Goal: Communication & Community: Answer question/provide support

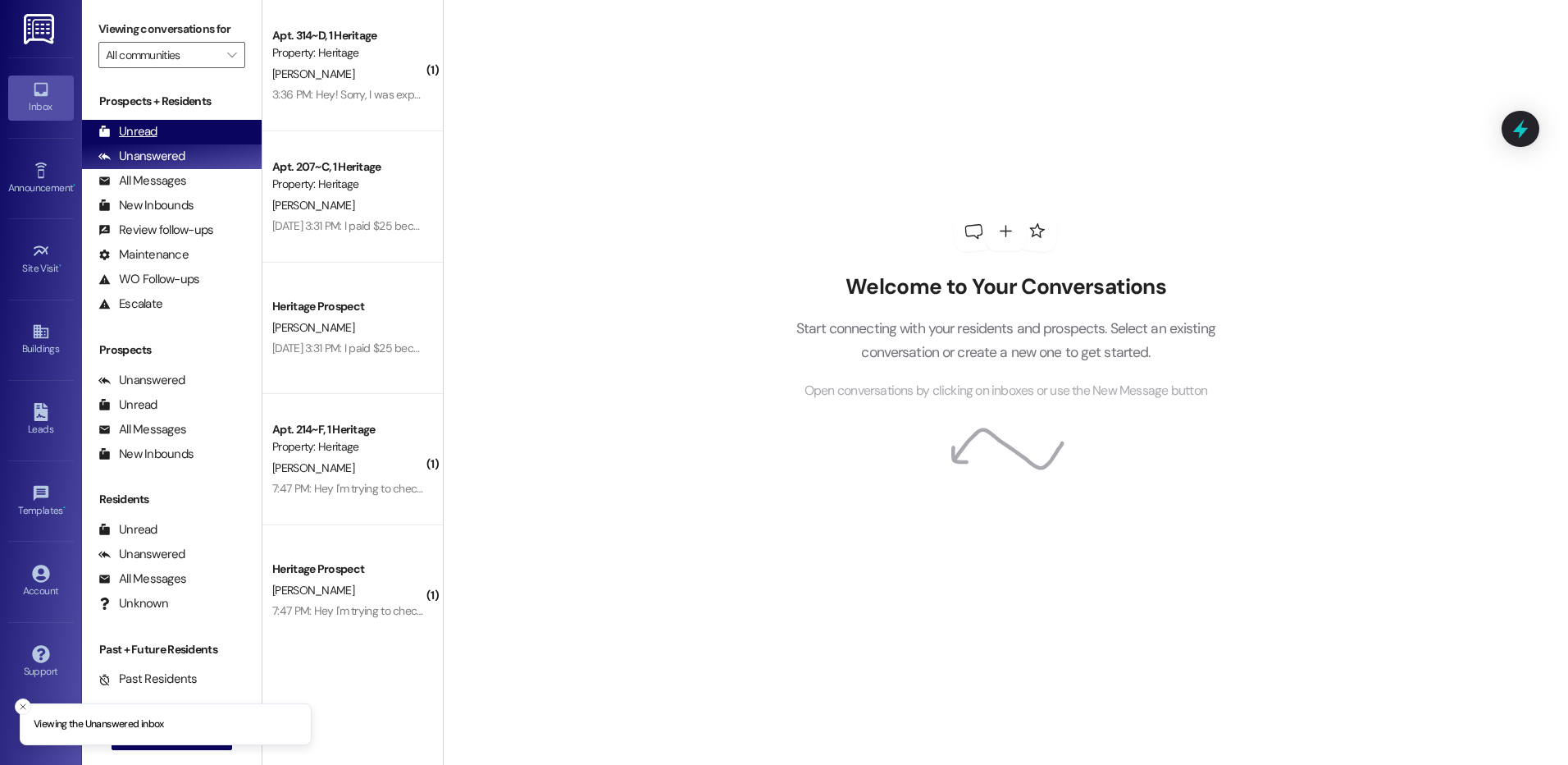
click at [188, 129] on div "Unread (0)" at bounding box center [172, 132] width 179 height 25
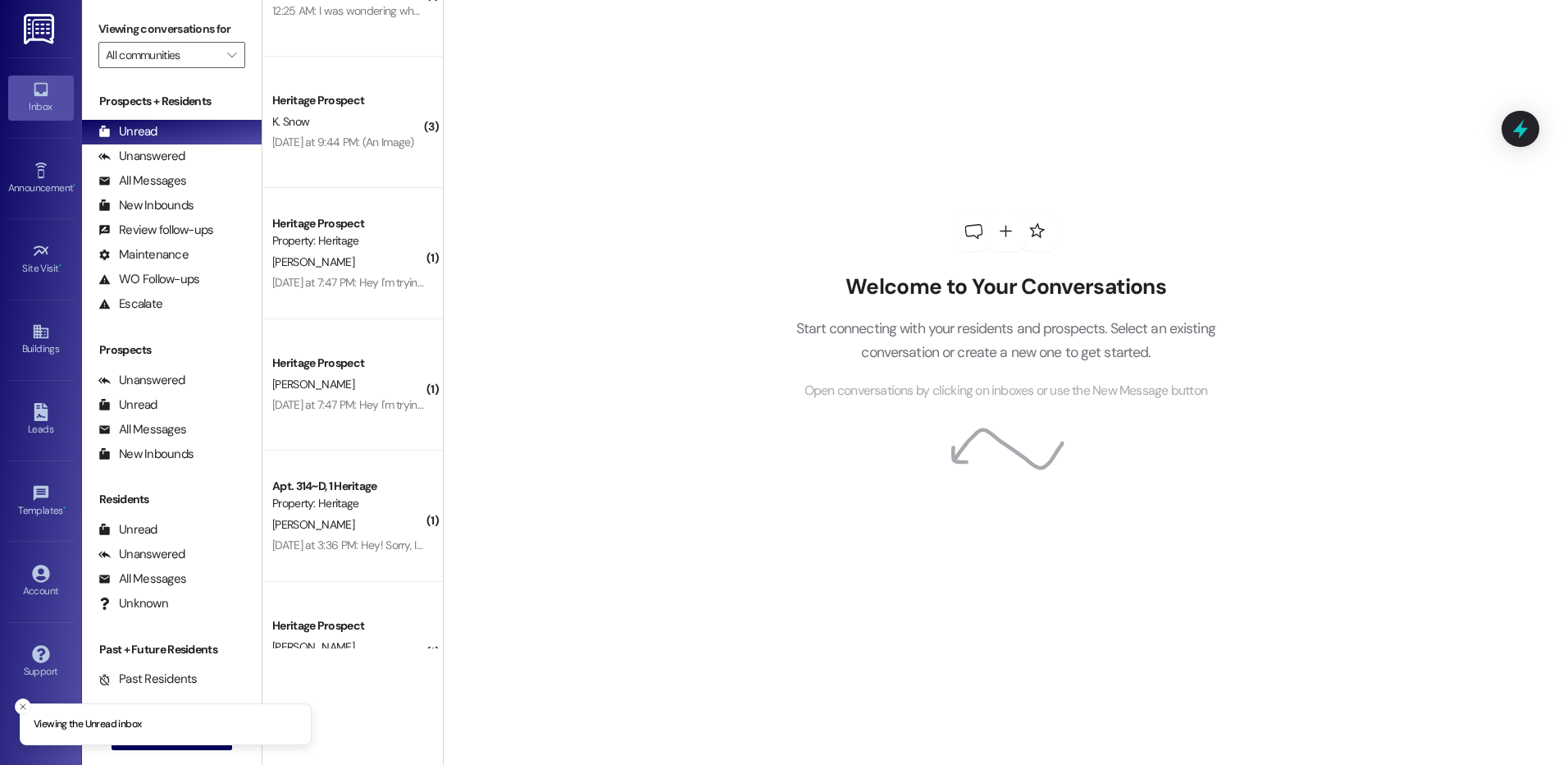
scroll to position [140, 0]
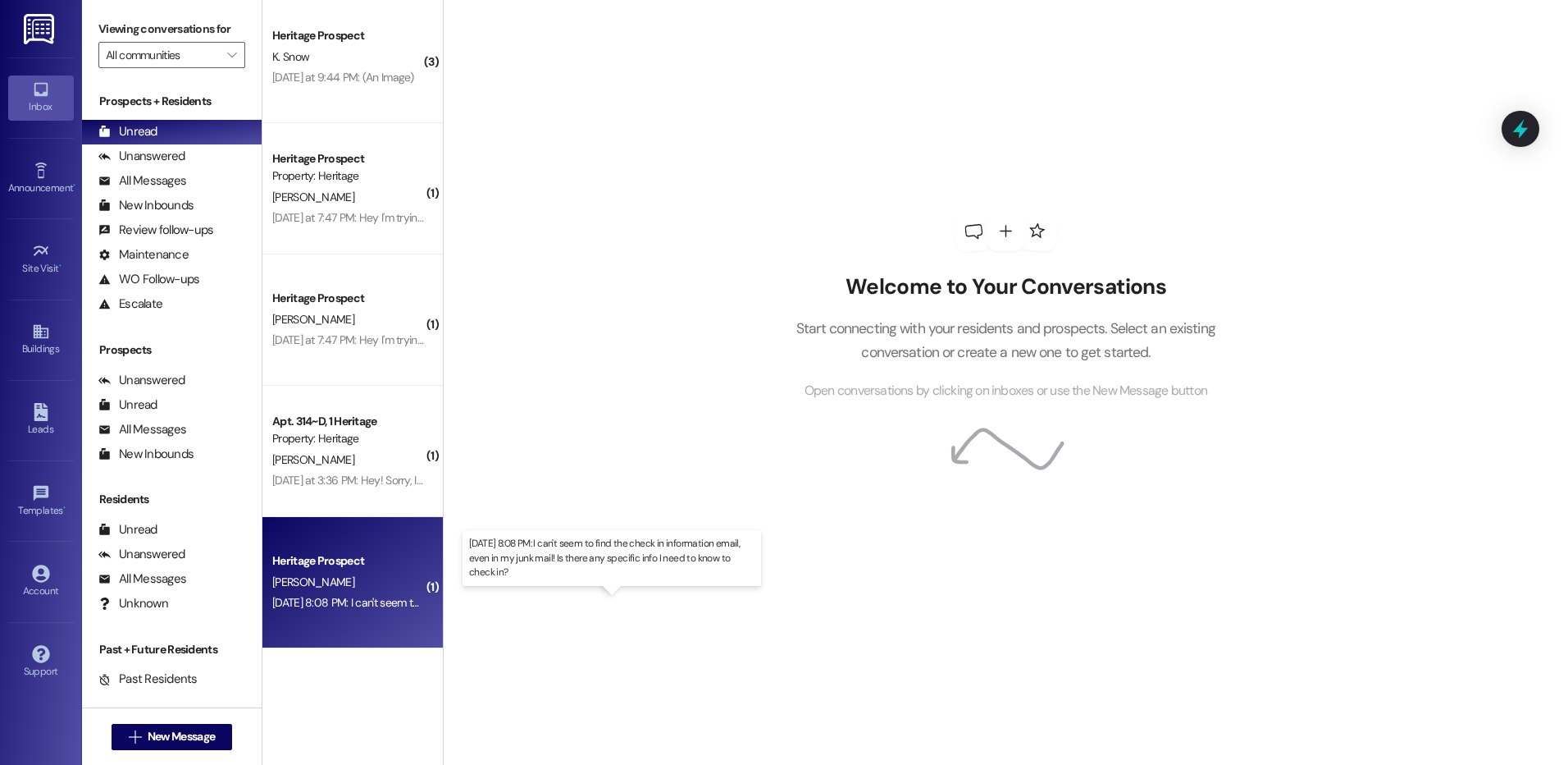
click at [315, 604] on div "[DATE] 8:08 PM: I can't seem to find the check in information email, even in my…" at bounding box center [605, 602] width 666 height 14
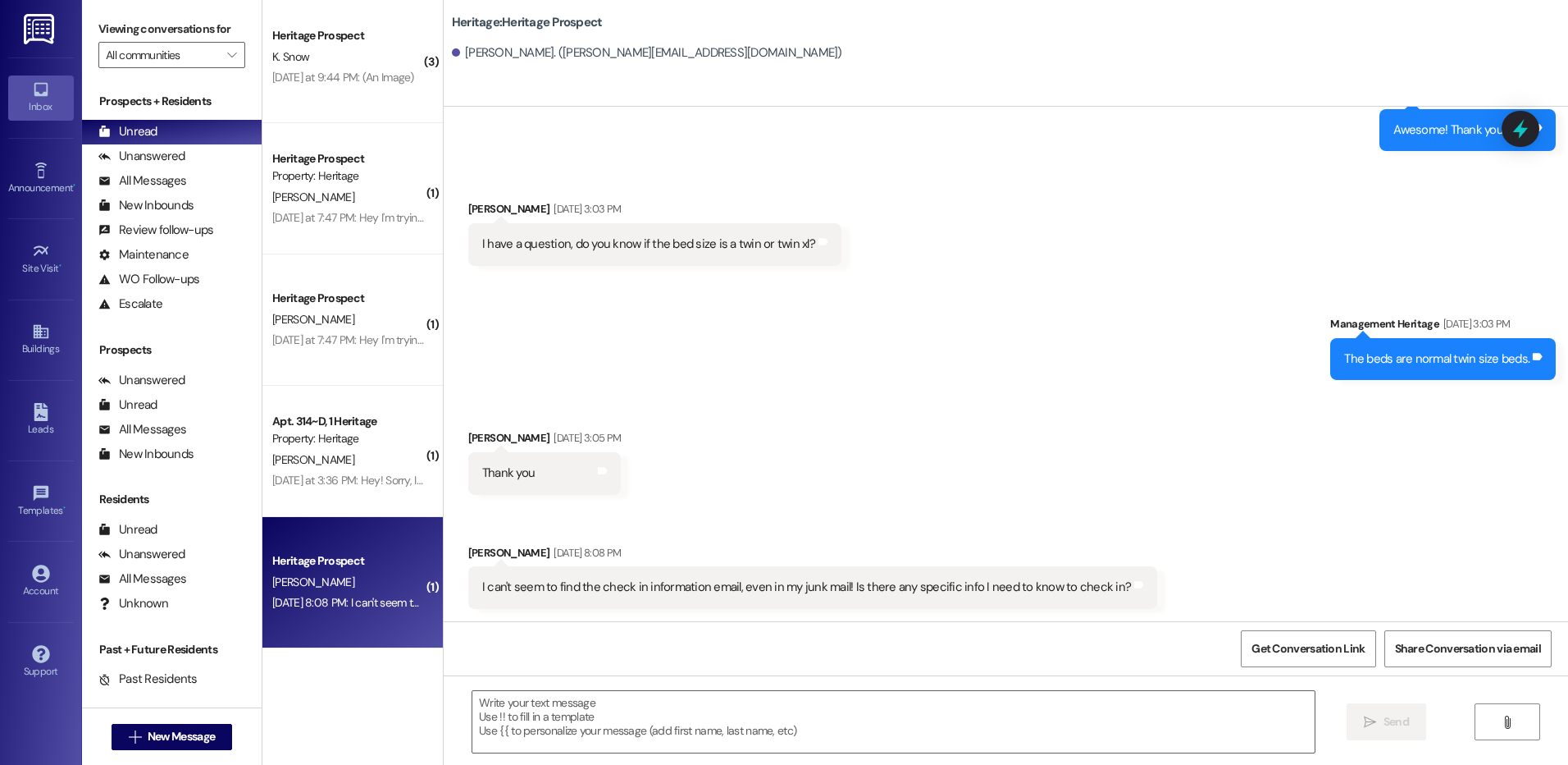
scroll to position [2026, 0]
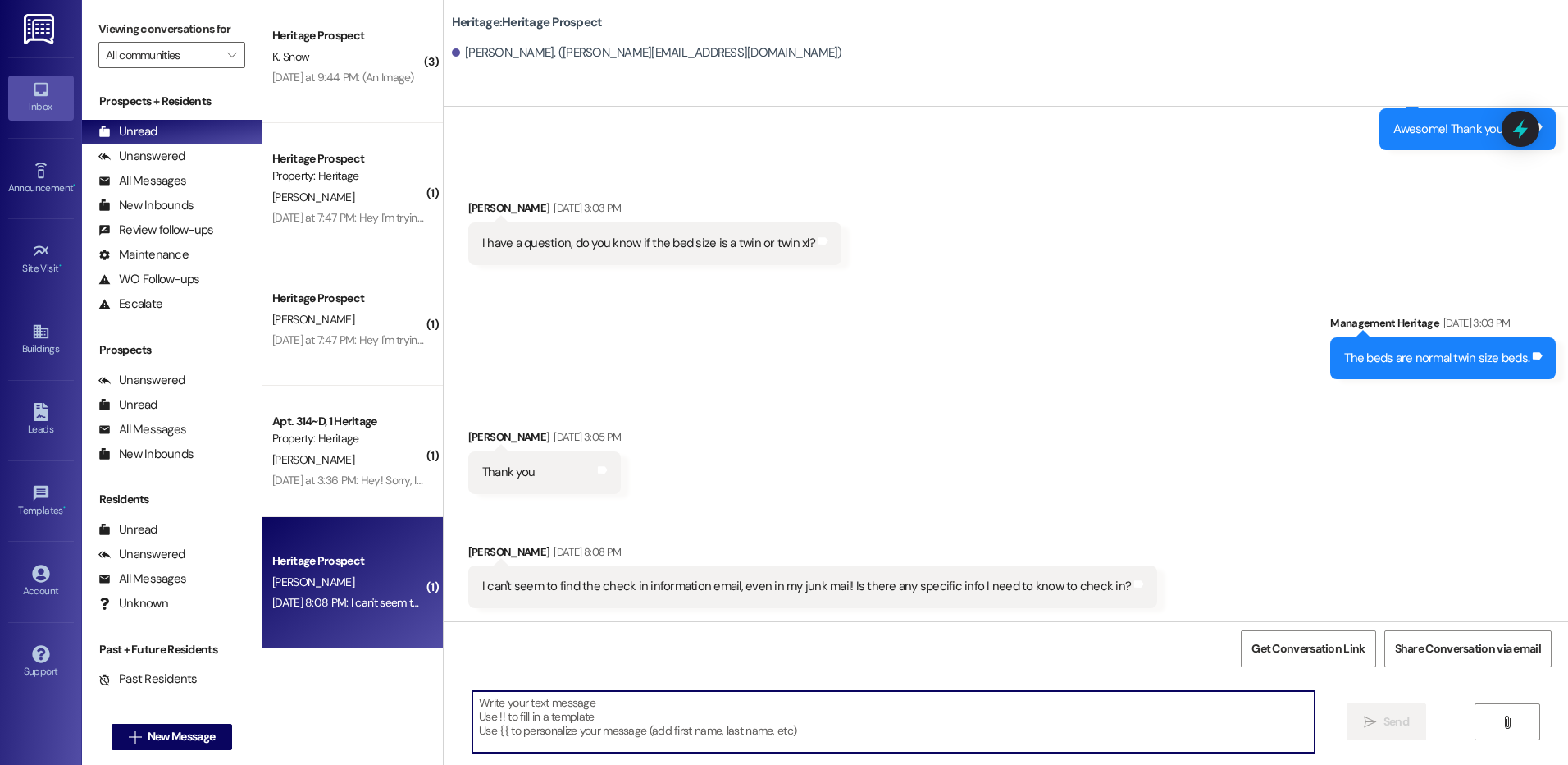
click at [536, 729] on textarea at bounding box center [893, 722] width 842 height 62
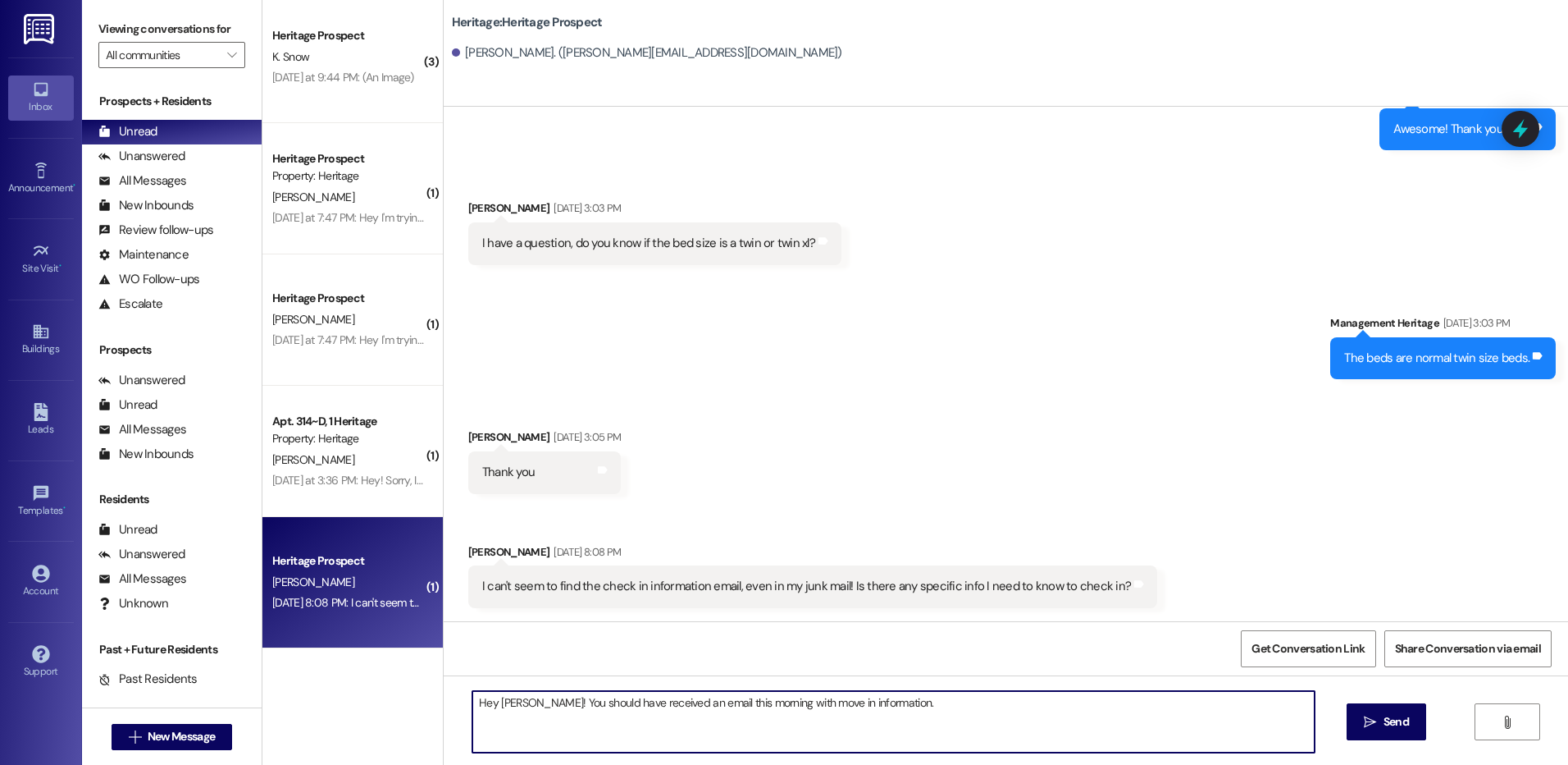
type textarea "Hey [PERSON_NAME]! You should have received an email this morning with move in …"
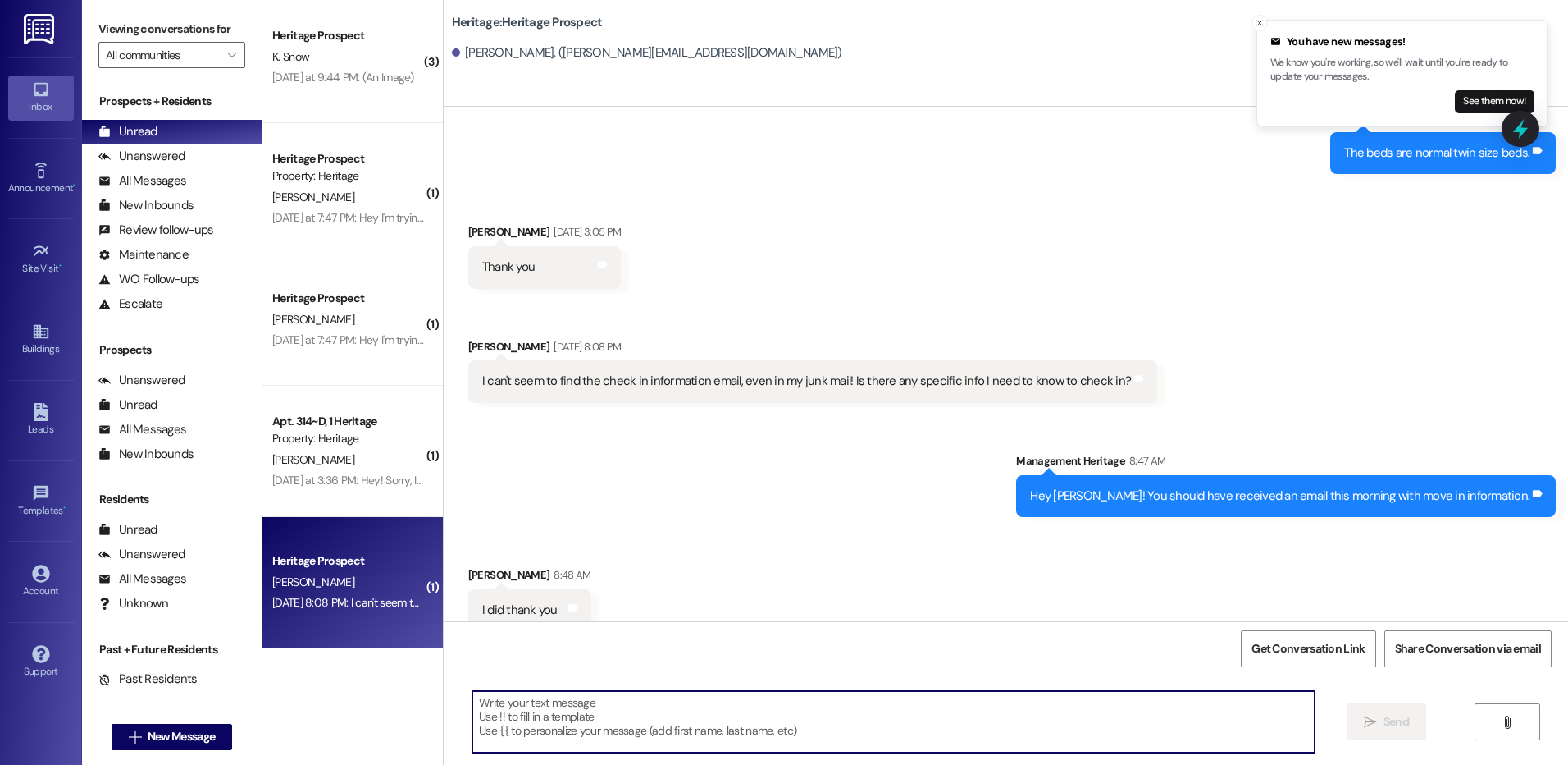
scroll to position [2254, 0]
